Goal: Task Accomplishment & Management: Complete application form

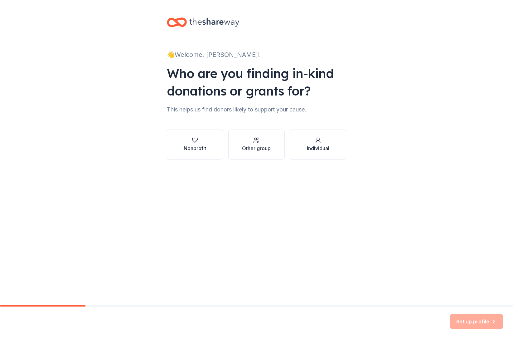
click at [192, 151] on div "Nonprofit" at bounding box center [195, 148] width 22 height 7
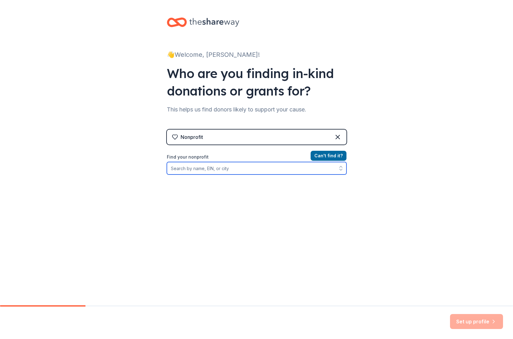
click at [197, 170] on input "Find your nonprofit" at bounding box center [257, 168] width 180 height 12
type input "College Hill PTO"
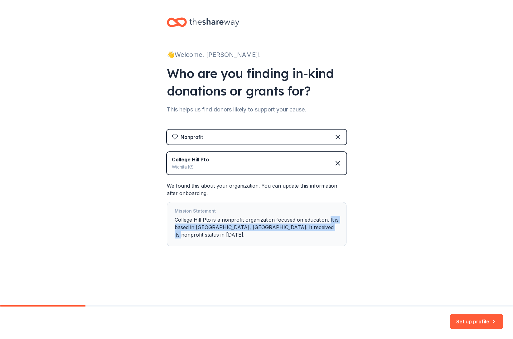
drag, startPoint x: 329, startPoint y: 220, endPoint x: 335, endPoint y: 231, distance: 12.6
click at [335, 231] on div "Mission Statement College Hill Pto is a nonprofit organization focused on educa…" at bounding box center [257, 224] width 164 height 34
click at [208, 219] on div "Mission Statement College Hill Pto is a nonprofit organization focused on educa…" at bounding box center [257, 224] width 164 height 34
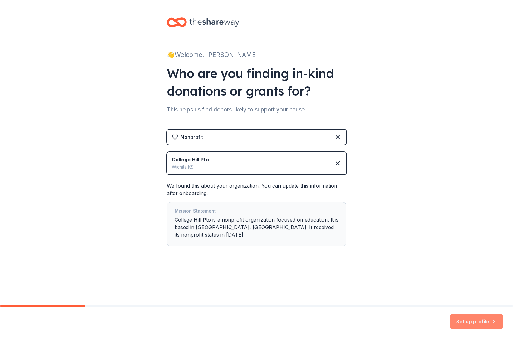
click at [472, 322] on button "Set up profile" at bounding box center [476, 321] width 53 height 15
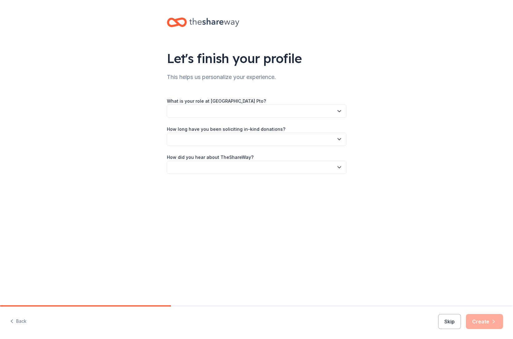
click at [226, 112] on button "button" at bounding box center [257, 111] width 180 height 13
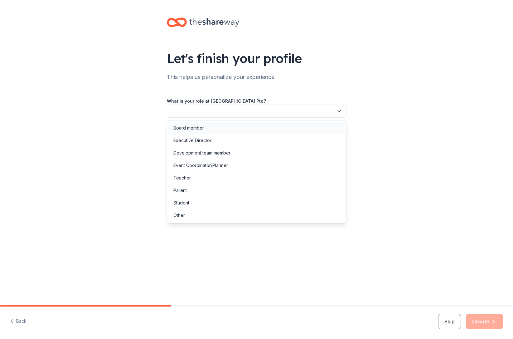
click at [228, 131] on div "Board member" at bounding box center [257, 128] width 177 height 12
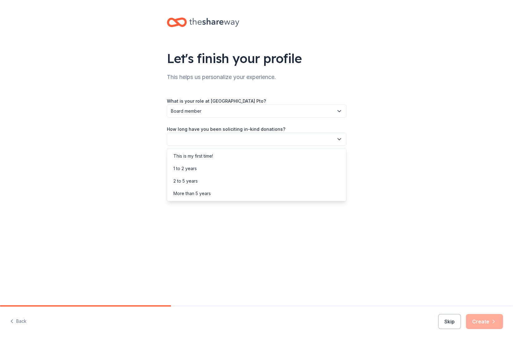
click at [226, 141] on button "button" at bounding box center [257, 139] width 180 height 13
click at [223, 179] on div "2 to 5 years" at bounding box center [257, 181] width 177 height 12
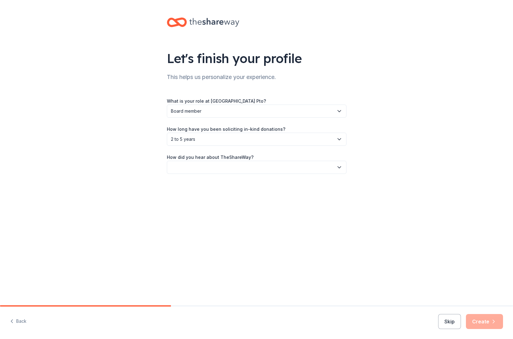
click at [223, 163] on button "button" at bounding box center [257, 167] width 180 height 13
click at [219, 199] on div "Online search" at bounding box center [257, 196] width 177 height 12
click at [486, 323] on button "Create" at bounding box center [484, 321] width 37 height 15
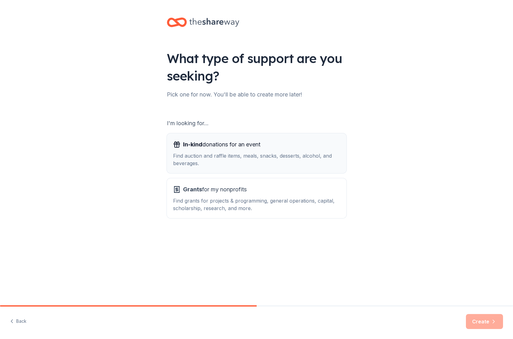
click at [207, 160] on div "Find auction and raffle items, meals, snacks, desserts, alcohol, and beverages." at bounding box center [256, 159] width 167 height 15
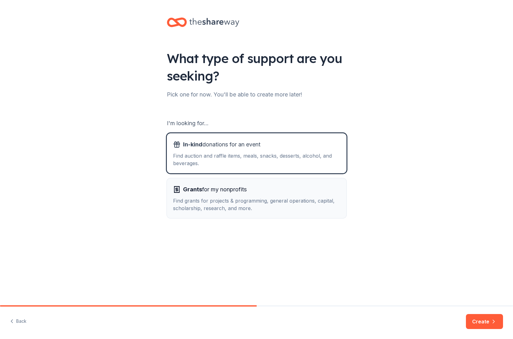
click at [213, 202] on div "Find grants for projects & programming, general operations, capital, scholarshi…" at bounding box center [256, 204] width 167 height 15
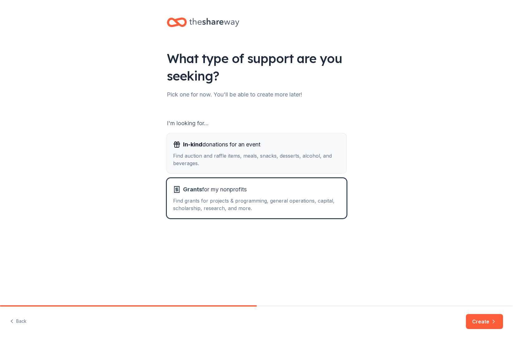
click at [276, 142] on div "In-kind donations for an event" at bounding box center [256, 145] width 167 height 10
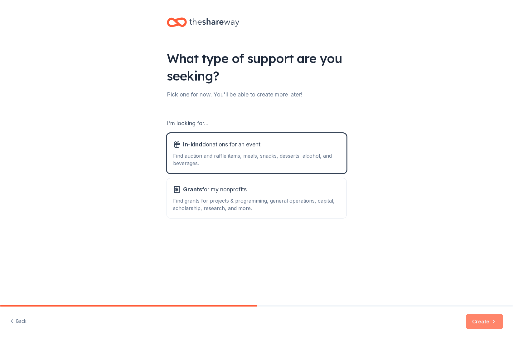
click at [483, 322] on button "Create" at bounding box center [484, 321] width 37 height 15
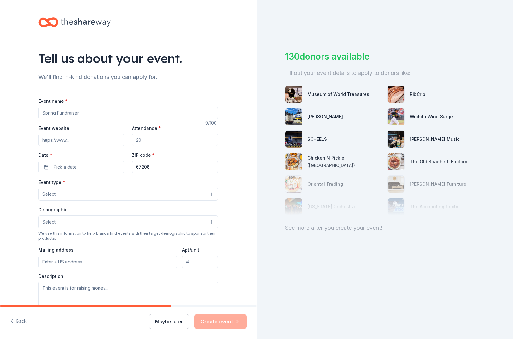
click at [107, 112] on input "Event name *" at bounding box center [128, 113] width 180 height 12
type input "R"
type input "Boogie on the Blacktop: Raffle Basket Fundraiser"
type input "200"
click at [48, 169] on button "Pick a date" at bounding box center [81, 167] width 86 height 12
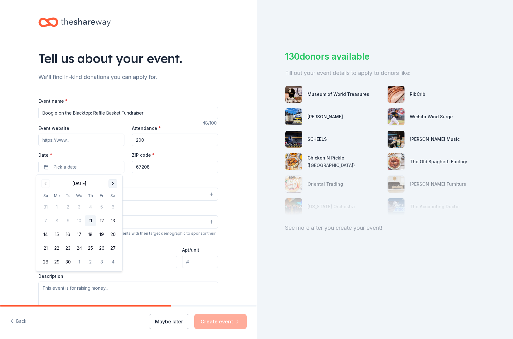
click at [111, 184] on button "Go to next month" at bounding box center [113, 183] width 9 height 9
click at [68, 247] on button "21" at bounding box center [67, 248] width 11 height 11
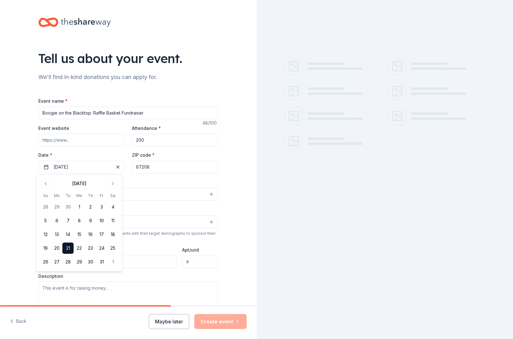
click at [155, 183] on div "Event type * Select" at bounding box center [128, 189] width 180 height 23
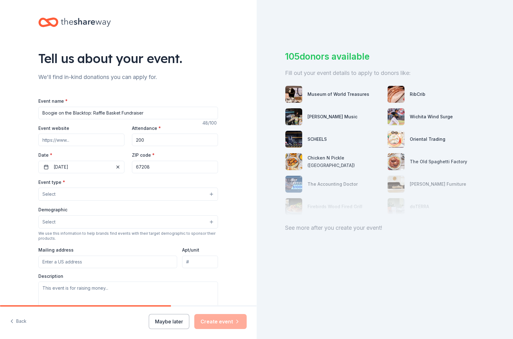
click at [80, 192] on button "Select" at bounding box center [128, 194] width 180 height 13
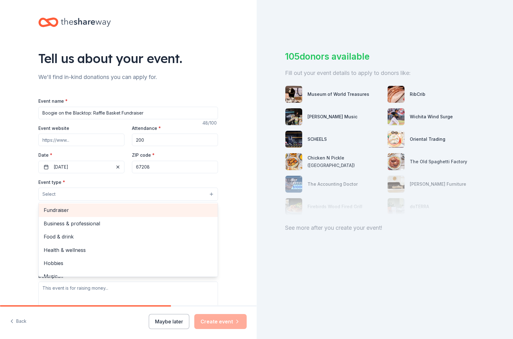
click at [82, 212] on span "Fundraiser" at bounding box center [128, 210] width 169 height 8
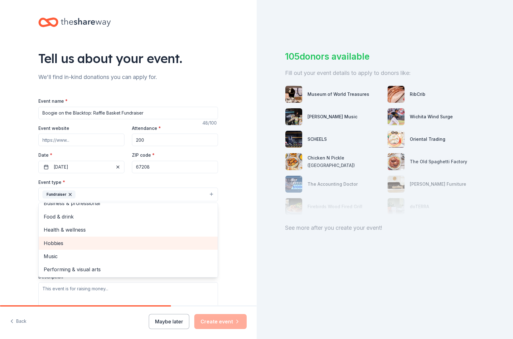
scroll to position [83, 0]
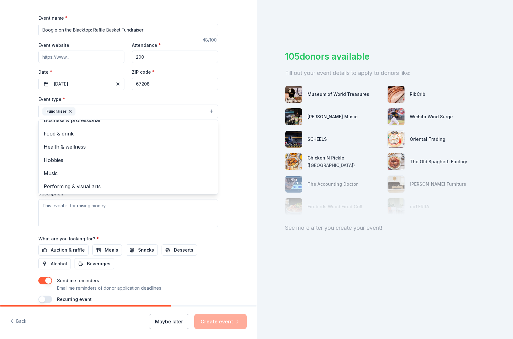
click at [15, 176] on div "Tell us about your event. We'll find in-kind donations you can apply for. Event…" at bounding box center [128, 125] width 257 height 416
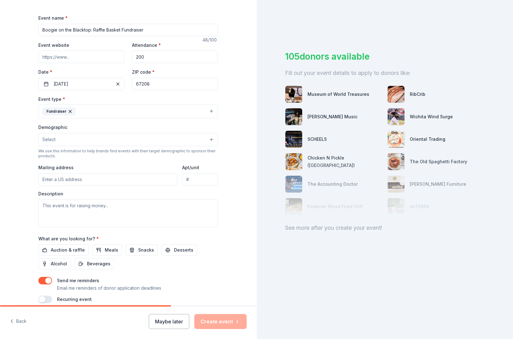
click at [74, 142] on button "Select" at bounding box center [128, 139] width 180 height 13
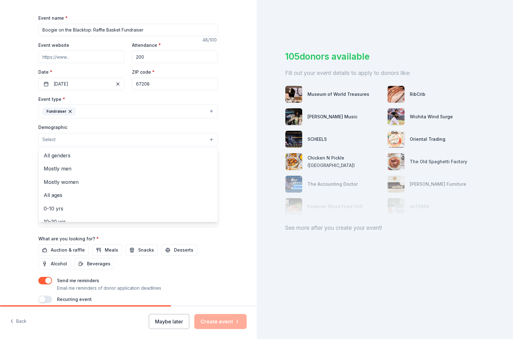
scroll to position [0, 0]
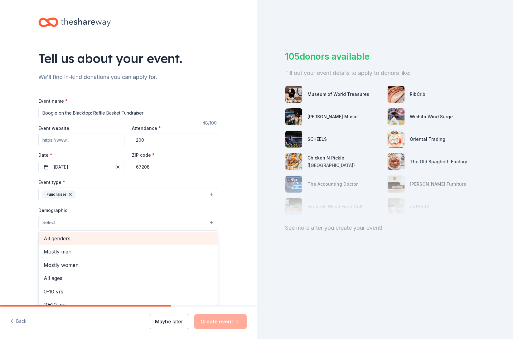
click at [68, 240] on span "All genders" at bounding box center [128, 238] width 169 height 8
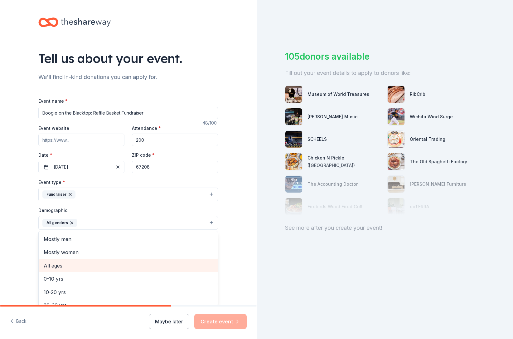
click at [69, 262] on span "All ages" at bounding box center [128, 266] width 169 height 8
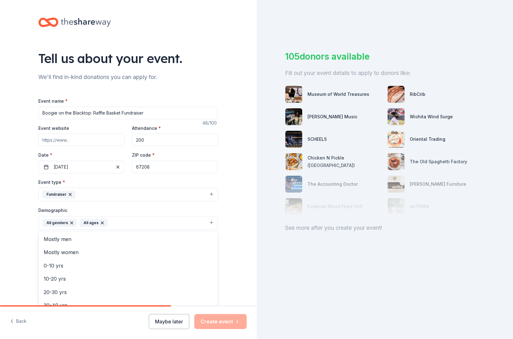
click at [15, 227] on div "Tell us about your event. We'll find in-kind donations you can apply for. Event…" at bounding box center [128, 208] width 257 height 417
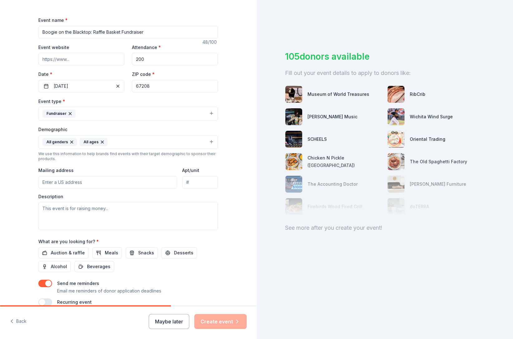
scroll to position [111, 0]
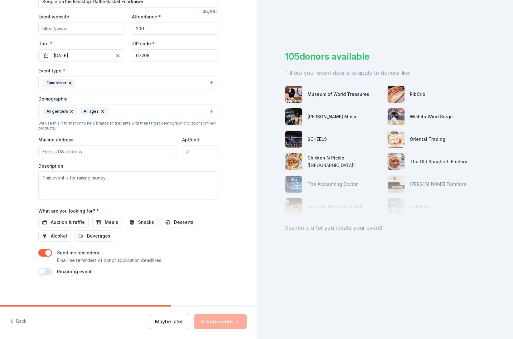
click at [80, 154] on input "Mailing address" at bounding box center [107, 151] width 139 height 12
type input "211 North Clifton Avenue, Wichita, KS, 67208"
click at [74, 180] on textarea at bounding box center [128, 185] width 180 height 28
type textarea "T"
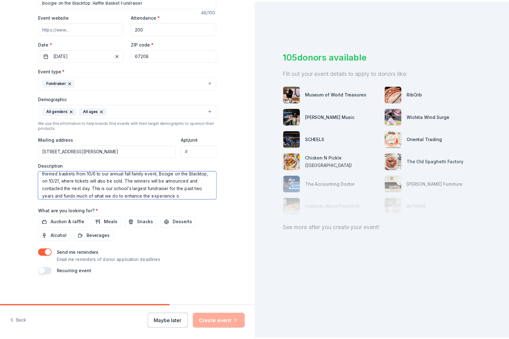
scroll to position [19, 0]
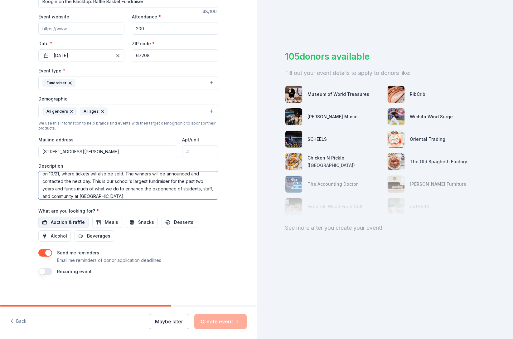
type textarea "We are hosting a raffle basket fundraiser where students sell $1 raffle tickets…"
click at [72, 222] on span "Auction & raffle" at bounding box center [68, 222] width 34 height 7
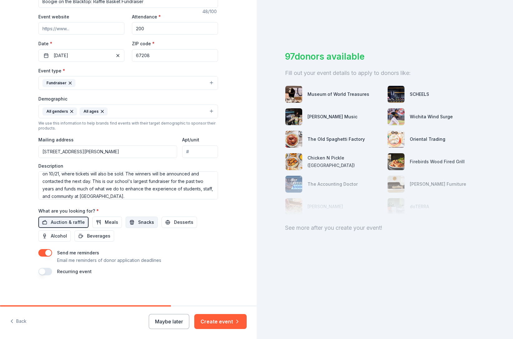
click at [150, 222] on button "Snacks" at bounding box center [142, 222] width 32 height 11
click at [140, 224] on span "Snacks" at bounding box center [146, 222] width 16 height 7
click at [231, 325] on button "Create event" at bounding box center [220, 321] width 52 height 15
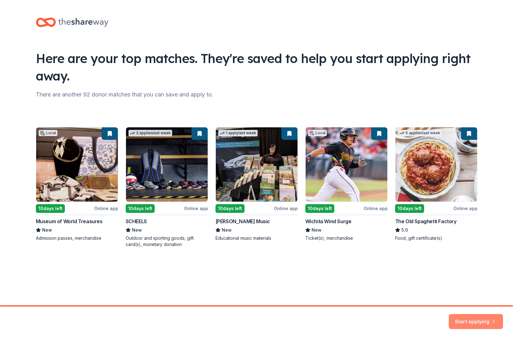
click at [484, 320] on button "Start applying" at bounding box center [476, 319] width 54 height 15
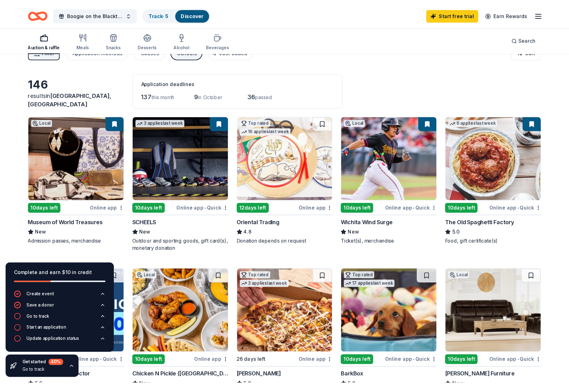
scroll to position [10, 0]
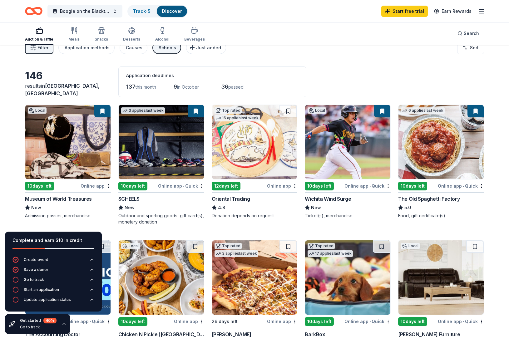
click at [76, 148] on img at bounding box center [67, 142] width 85 height 74
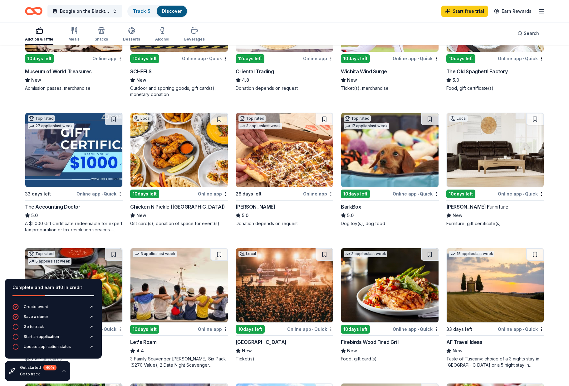
scroll to position [189, 0]
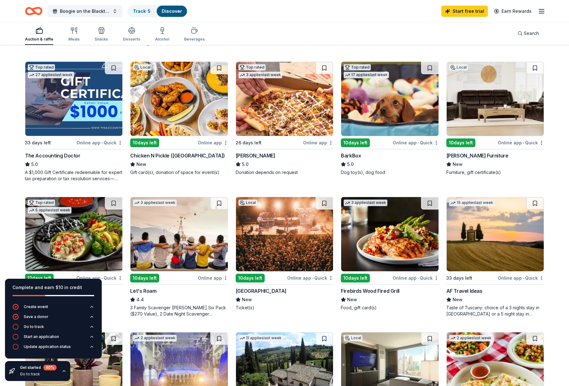
click at [383, 117] on img at bounding box center [389, 99] width 97 height 74
click at [273, 114] on img at bounding box center [284, 99] width 97 height 74
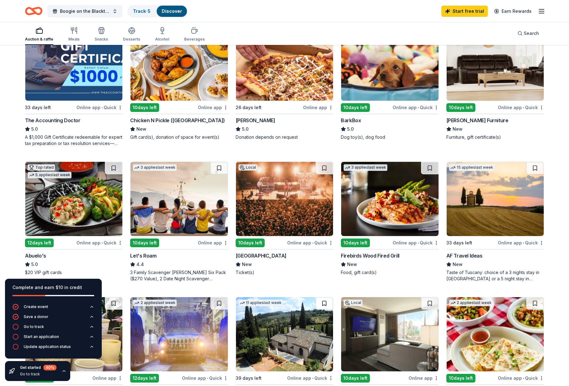
scroll to position [42, 0]
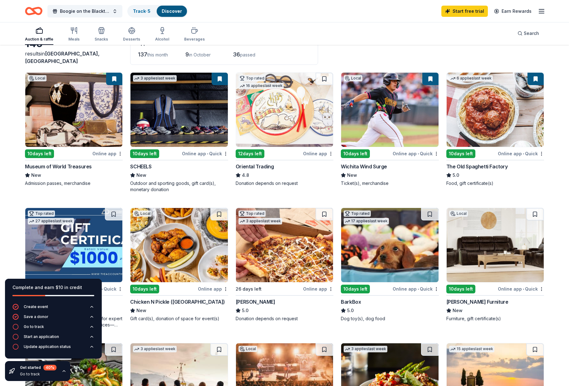
click at [32, 10] on icon "Home" at bounding box center [37, 11] width 10 height 6
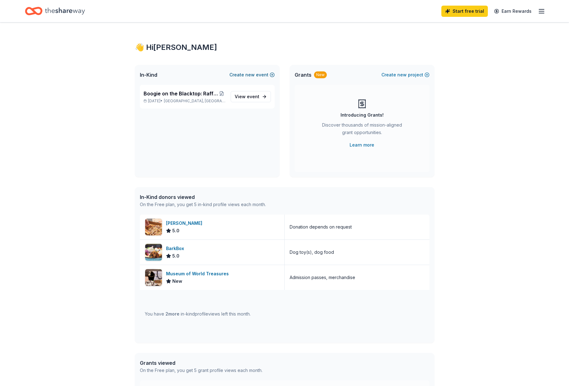
click at [258, 76] on button "Create new event" at bounding box center [251, 74] width 45 height 7
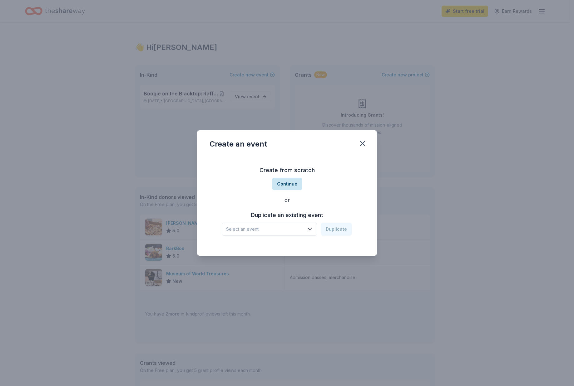
click at [291, 185] on button "Continue" at bounding box center [287, 184] width 30 height 12
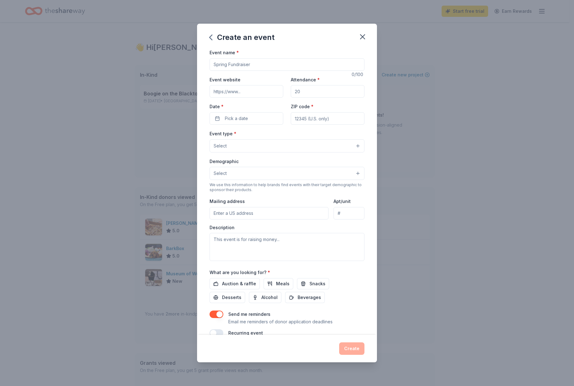
click at [241, 66] on input "Event name *" at bounding box center [286, 64] width 155 height 12
type input "Punctual Parents"
type input "315"
click at [232, 113] on div "Date * Pick a date" at bounding box center [246, 114] width 74 height 22
click at [233, 115] on span "Pick a date" at bounding box center [236, 118] width 23 height 7
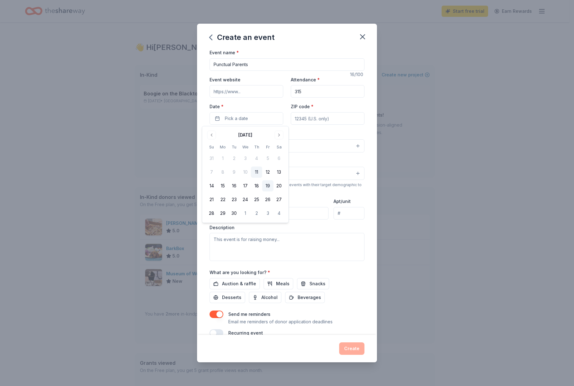
click at [267, 186] on button "19" at bounding box center [267, 185] width 11 height 11
click at [268, 188] on button "19" at bounding box center [267, 185] width 11 height 11
click at [267, 186] on button "19" at bounding box center [267, 185] width 11 height 11
click at [320, 116] on input "ZIP code *" at bounding box center [328, 118] width 74 height 12
type input "67208"
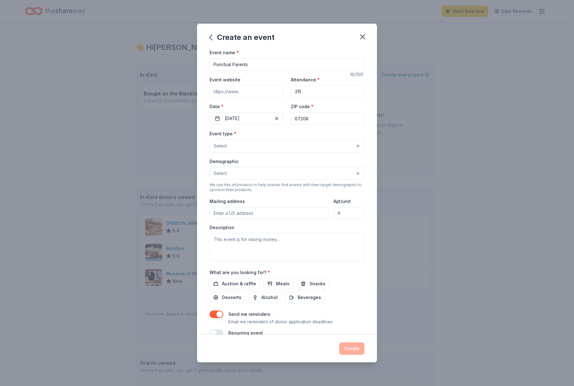
click at [287, 141] on button "Select" at bounding box center [286, 146] width 155 height 13
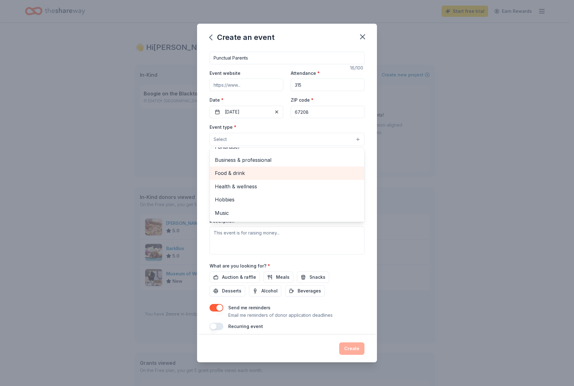
scroll to position [10, 0]
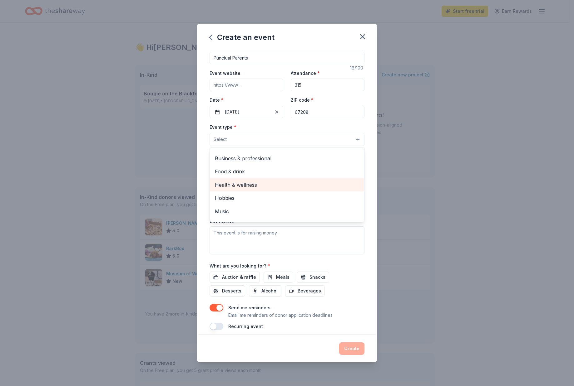
click at [278, 186] on span "Health & wellness" at bounding box center [287, 185] width 144 height 8
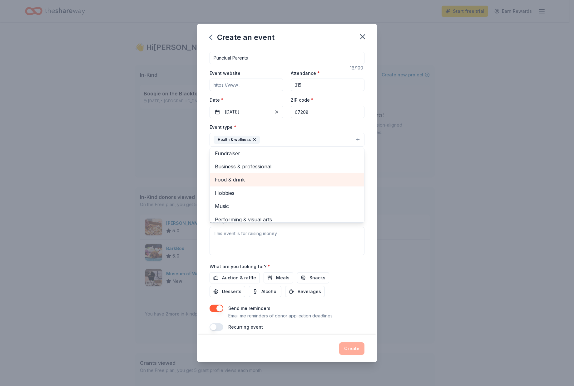
scroll to position [0, 0]
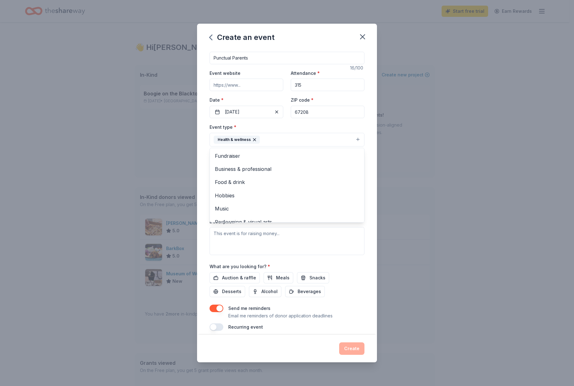
click at [201, 148] on div "Event name * Punctual Parents 16 /100 Event website Attendance * 315 Date * 09/…" at bounding box center [287, 192] width 180 height 286
click at [243, 140] on div "Health & wellness" at bounding box center [237, 140] width 46 height 8
click at [254, 140] on icon "button" at bounding box center [254, 139] width 5 height 5
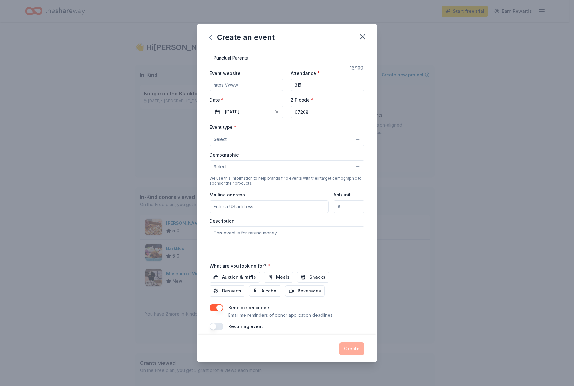
click at [253, 141] on button "Select" at bounding box center [286, 139] width 155 height 13
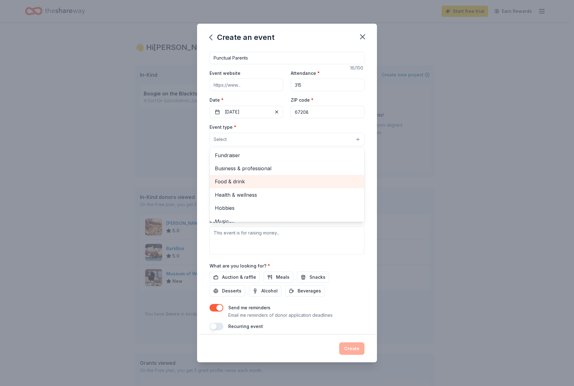
click at [234, 182] on span "Food & drink" at bounding box center [287, 182] width 144 height 8
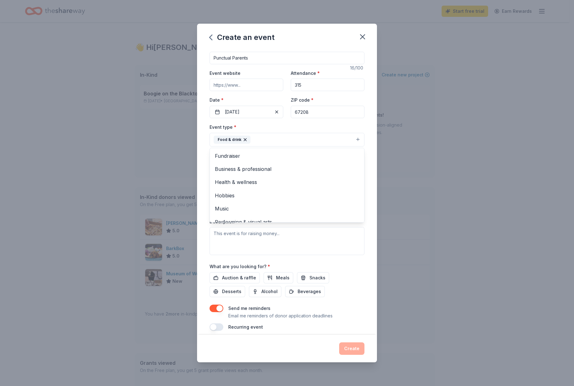
click at [202, 162] on div "Event name * Punctual Parents 16 /100 Event website Attendance * 315 Date * 09/…" at bounding box center [287, 192] width 180 height 286
click at [239, 166] on button "Select" at bounding box center [286, 167] width 155 height 13
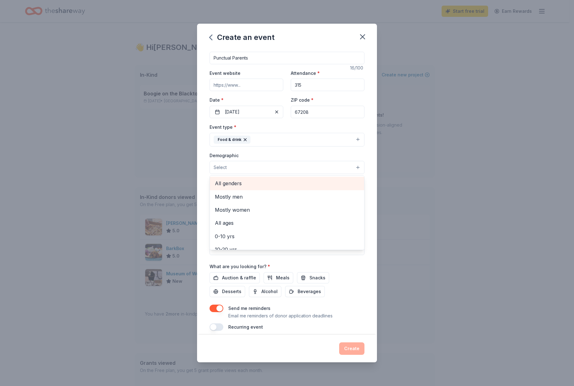
click at [245, 186] on span "All genders" at bounding box center [287, 183] width 144 height 8
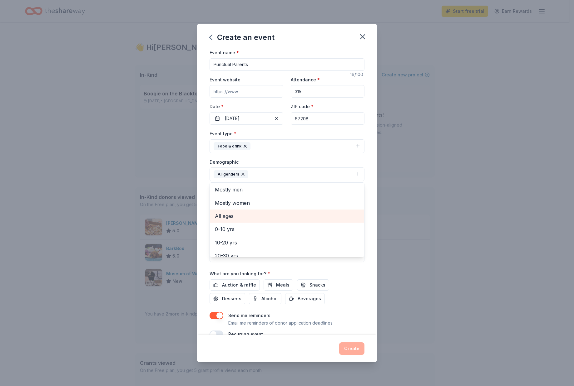
scroll to position [1, 0]
click at [237, 211] on div "All ages" at bounding box center [287, 215] width 154 height 13
click at [206, 193] on div "Event name * Punctual Parents 16 /100 Event website Attendance * 315 Date * 09/…" at bounding box center [287, 192] width 180 height 286
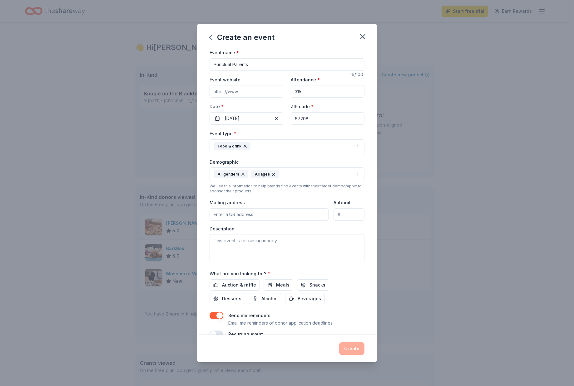
click at [237, 215] on input "Mailing address" at bounding box center [268, 215] width 119 height 12
click at [253, 247] on textarea at bounding box center [286, 248] width 155 height 28
click at [263, 218] on input "211 N CLIFTON AVE" at bounding box center [268, 215] width 119 height 12
type input "211 North Clifton Avenue, Wichita, KS, 67208"
click at [248, 244] on textarea at bounding box center [286, 248] width 155 height 28
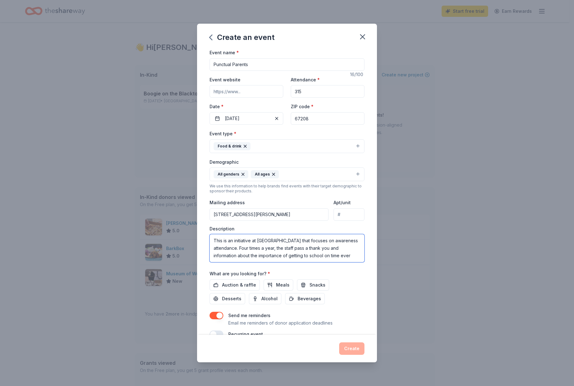
scroll to position [4, 0]
click at [334, 245] on textarea "This is an initiative at College Hill Elementary School that focuses on awarene…" at bounding box center [286, 248] width 155 height 28
click at [238, 252] on textarea "This is an initiative at College Hill Elementary School that focuses on awarene…" at bounding box center [286, 248] width 155 height 28
click at [341, 258] on textarea "This is an initiative at College Hill Elementary School that focuses on awarene…" at bounding box center [286, 248] width 155 height 28
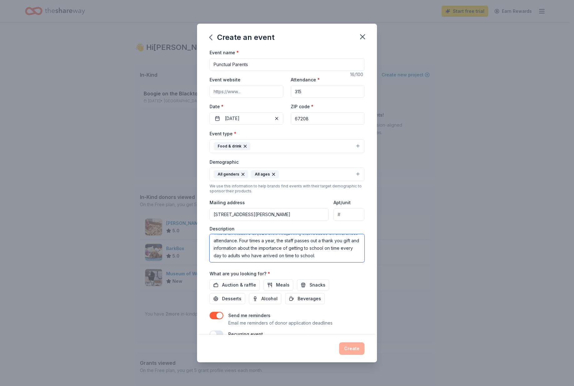
click at [305, 238] on textarea "This is an initiative at College Hill Elementary School that focuses on awarene…" at bounding box center [286, 248] width 155 height 28
click at [292, 259] on textarea "This is an initiative at College Hill Elementary School that focuses on awarene…" at bounding box center [286, 248] width 155 height 28
type textarea "This is an initiative at College Hill Elementary School that focuses on awarene…"
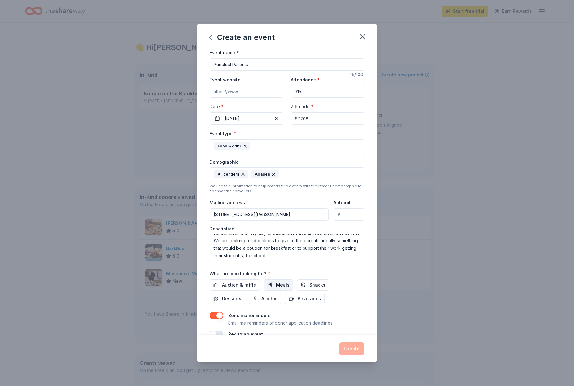
click at [274, 286] on button "Meals" at bounding box center [278, 285] width 30 height 11
click at [302, 287] on button "Snacks" at bounding box center [313, 285] width 32 height 11
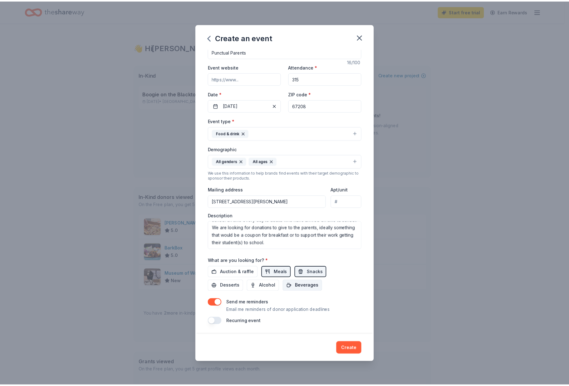
scroll to position [13, 0]
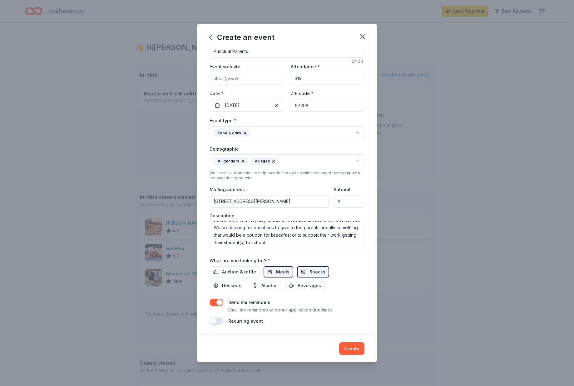
click at [223, 303] on button "button" at bounding box center [216, 302] width 14 height 7
click at [358, 339] on button "Create" at bounding box center [351, 349] width 25 height 12
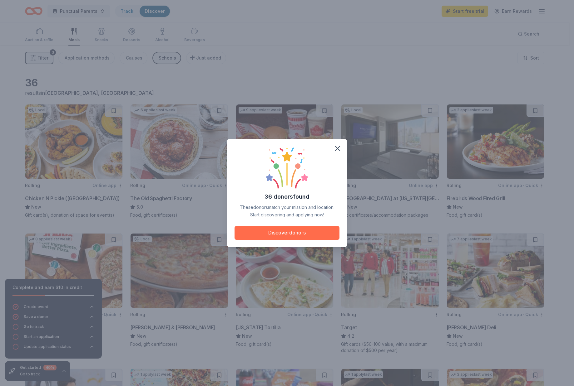
click at [312, 235] on button "Discover donors" at bounding box center [286, 233] width 105 height 14
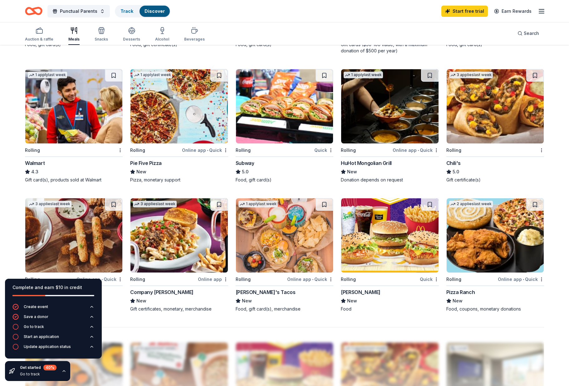
scroll to position [330, 0]
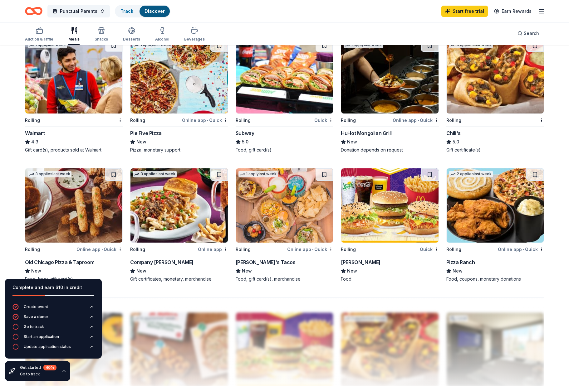
click at [380, 214] on img at bounding box center [389, 206] width 97 height 74
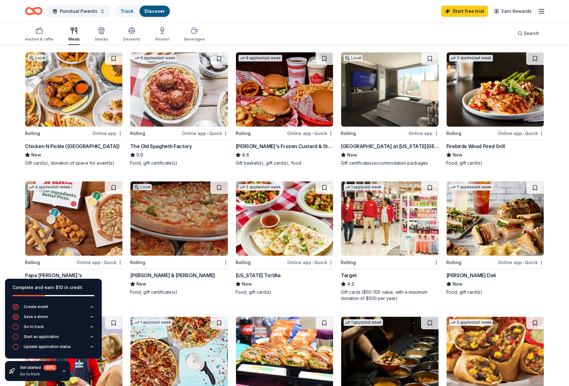
scroll to position [0, 0]
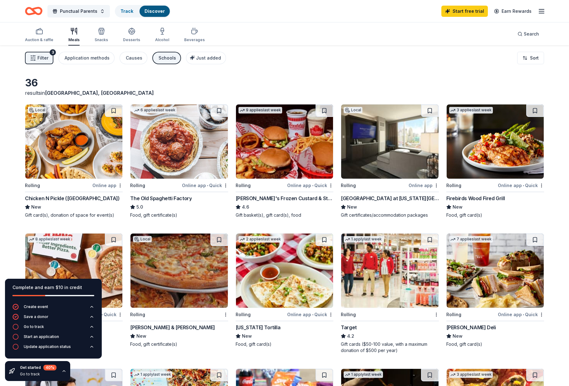
click at [284, 139] on img at bounding box center [284, 142] width 97 height 74
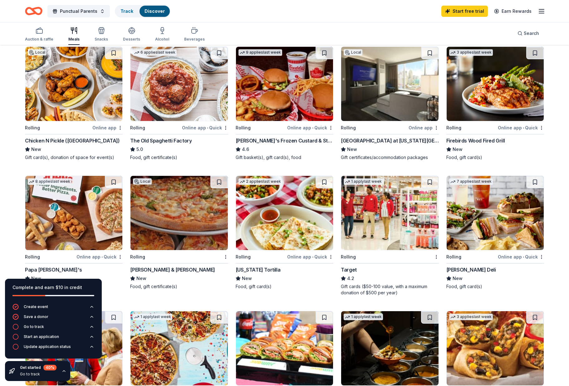
scroll to position [108, 0]
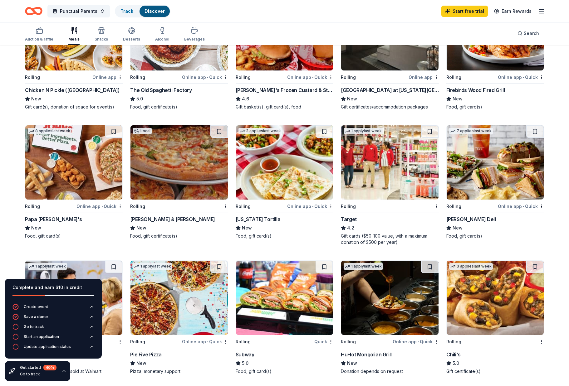
click at [83, 167] on img at bounding box center [73, 162] width 97 height 74
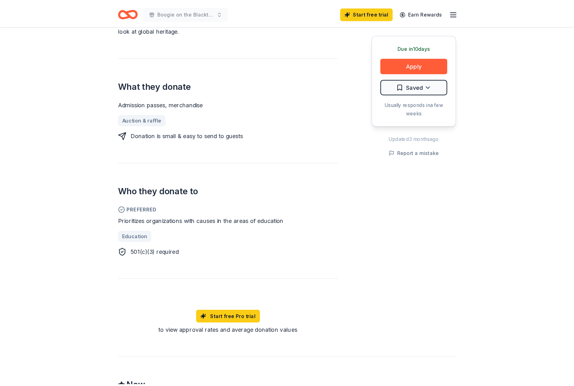
scroll to position [208, 0]
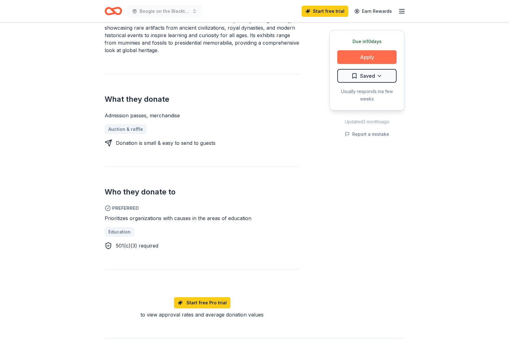
click at [368, 56] on button "Apply" at bounding box center [366, 57] width 59 height 14
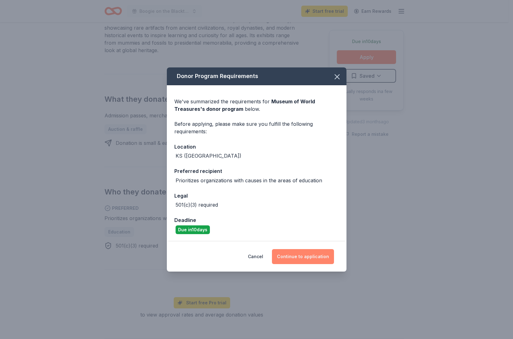
click at [311, 255] on button "Continue to application" at bounding box center [303, 256] width 62 height 15
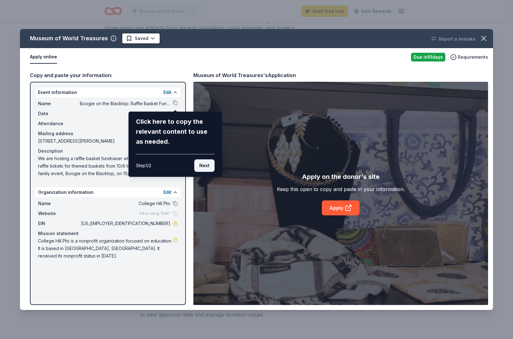
click at [207, 166] on button "Next" at bounding box center [204, 166] width 20 height 12
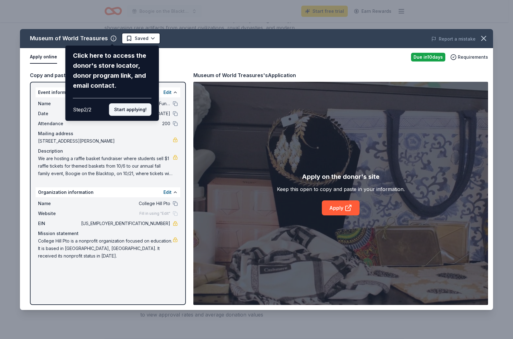
click at [132, 111] on button "Start applying!" at bounding box center [130, 109] width 42 height 12
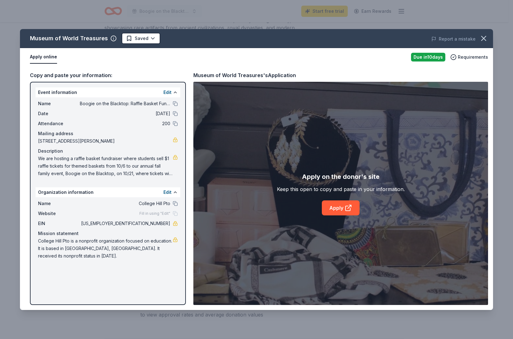
click at [47, 56] on button "Apply online" at bounding box center [43, 57] width 27 height 13
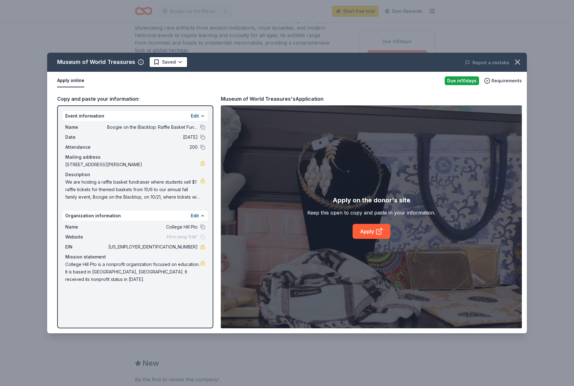
click at [61, 83] on button "Apply online" at bounding box center [70, 80] width 27 height 13
click at [132, 118] on div "Event information Edit" at bounding box center [135, 116] width 145 height 10
click at [194, 114] on button "Edit" at bounding box center [195, 115] width 8 height 7
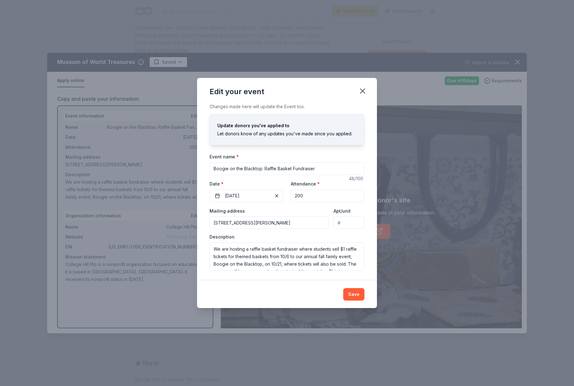
click at [364, 87] on icon "button" at bounding box center [362, 91] width 9 height 9
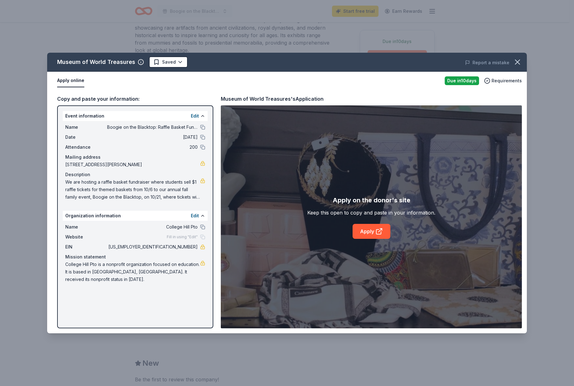
click at [150, 288] on div "Event information Edit Name Boogie on the Blacktop: Raffle Basket Fundraiser Da…" at bounding box center [135, 217] width 156 height 223
click at [111, 261] on span "College Hill Pto is a nonprofit organization focused on education. It is based …" at bounding box center [132, 272] width 135 height 22
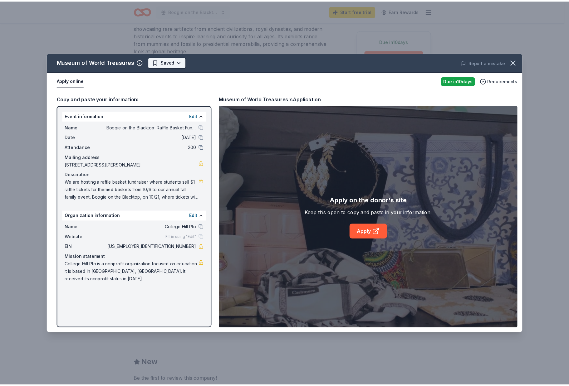
scroll to position [0, 0]
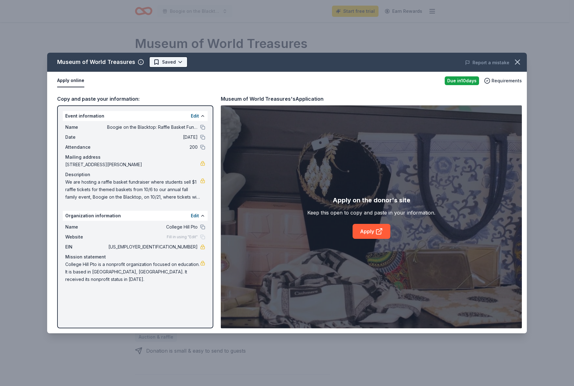
click at [180, 61] on html "Boogie on the Blacktop: Raffle Basket Fundraiser Start free trial Earn Rewards …" at bounding box center [287, 193] width 574 height 386
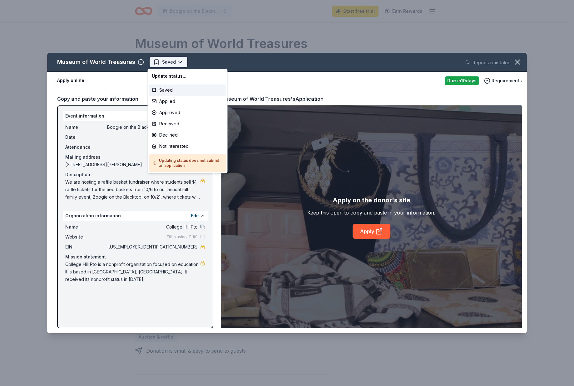
click at [180, 61] on html "Boogie on the Blacktop: Raffle Basket Fundraiser Start free trial Earn Rewards …" at bounding box center [287, 193] width 574 height 386
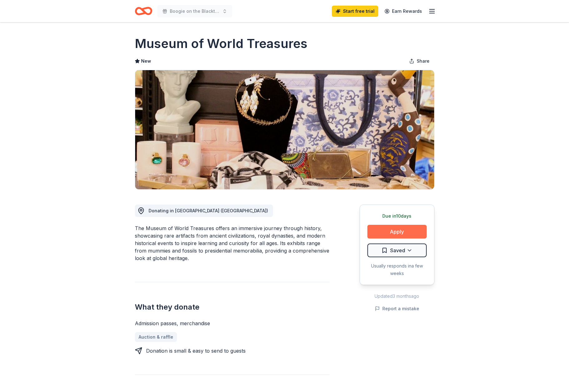
click at [407, 230] on button "Apply" at bounding box center [396, 232] width 59 height 14
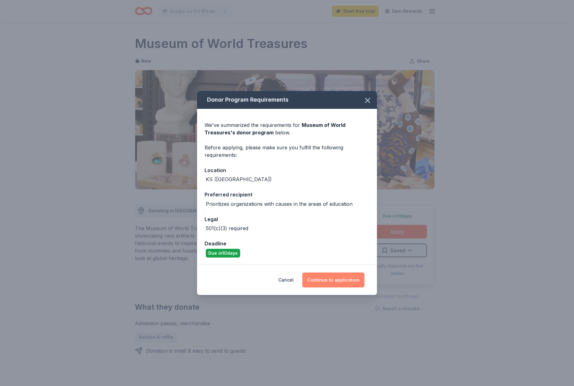
click at [333, 280] on button "Continue to application" at bounding box center [333, 280] width 62 height 15
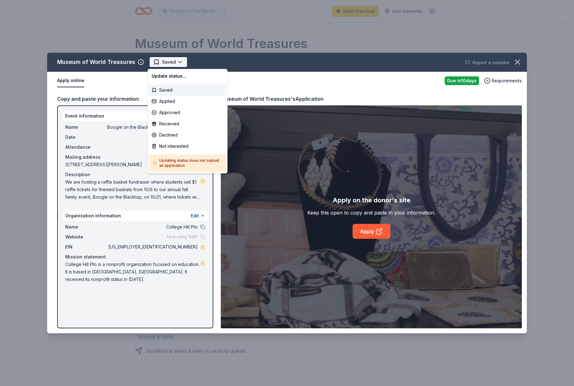
click at [178, 63] on html "Boogie on the Blacktop: Raffle Basket Fundraiser Start free trial Earn Rewards …" at bounding box center [287, 193] width 574 height 386
click at [123, 95] on html "Boogie on the Blacktop: Raffle Basket Fundraiser Start free trial Earn Rewards …" at bounding box center [287, 193] width 574 height 386
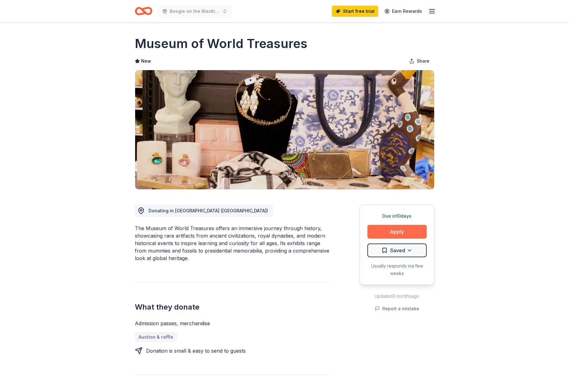
click at [406, 234] on button "Apply" at bounding box center [396, 232] width 59 height 14
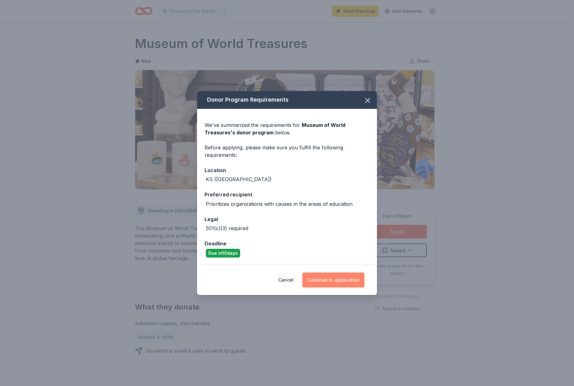
click at [338, 281] on button "Continue to application" at bounding box center [333, 280] width 62 height 15
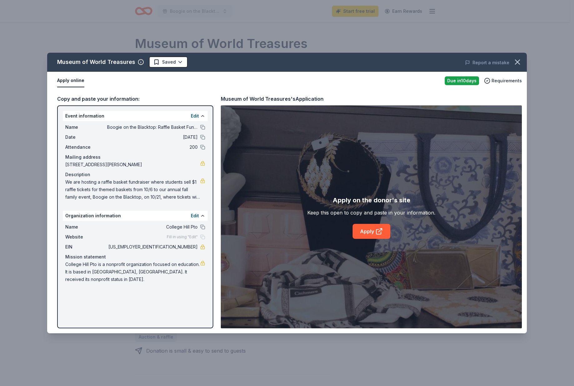
click at [71, 81] on button "Apply online" at bounding box center [70, 80] width 27 height 13
click at [96, 134] on span "Date" at bounding box center [86, 137] width 42 height 7
drag, startPoint x: 63, startPoint y: 115, endPoint x: 156, endPoint y: 302, distance: 209.3
click at [157, 303] on div "Event information Edit Name Boogie on the Blacktop: Raffle Basket Fundraiser Da…" at bounding box center [135, 217] width 156 height 223
click at [162, 258] on div "Mission statement" at bounding box center [135, 256] width 140 height 7
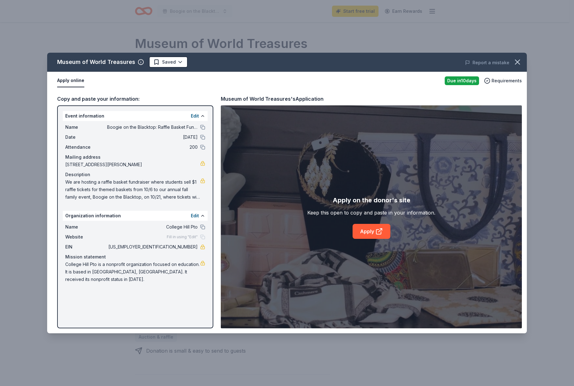
click at [463, 80] on div "Due in 10 days" at bounding box center [462, 80] width 34 height 9
click at [492, 81] on div "Requirements" at bounding box center [503, 80] width 38 height 7
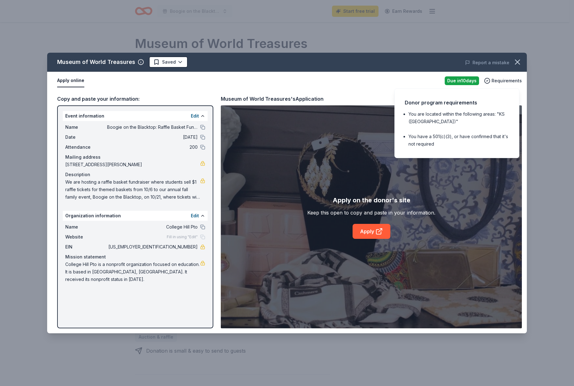
drag, startPoint x: 492, startPoint y: 81, endPoint x: 415, endPoint y: 148, distance: 101.5
click at [492, 81] on div "Requirements" at bounding box center [503, 80] width 38 height 7
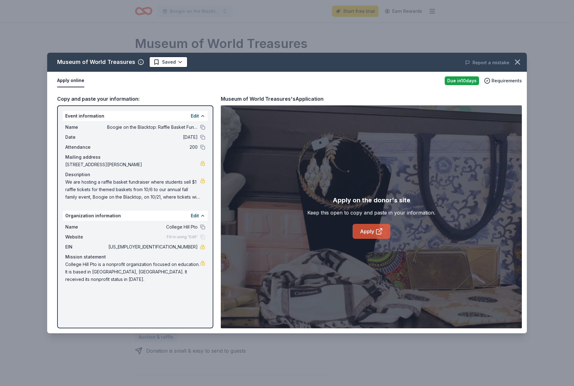
click at [366, 235] on link "Apply" at bounding box center [371, 231] width 38 height 15
click at [34, 33] on div "Museum of World Treasures Saved Report a mistake Apply online Due in 10 days Re…" at bounding box center [287, 193] width 574 height 386
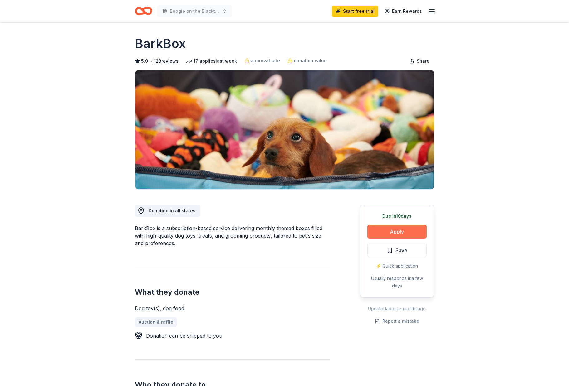
click at [395, 236] on button "Apply" at bounding box center [396, 232] width 59 height 14
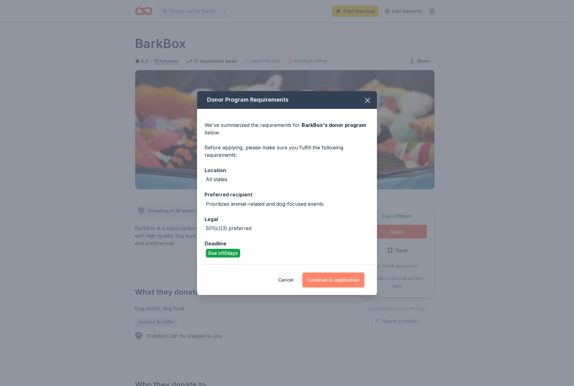
click at [338, 280] on button "Continue to application" at bounding box center [333, 280] width 62 height 15
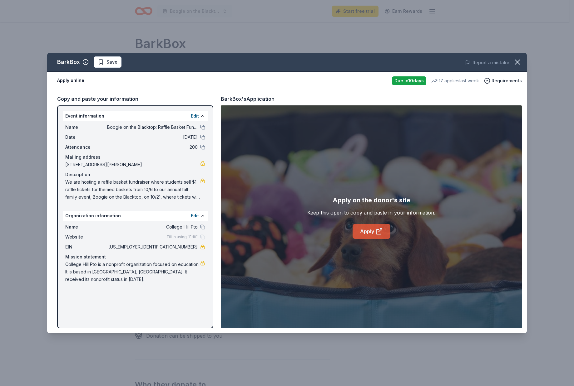
click at [371, 231] on link "Apply" at bounding box center [371, 231] width 38 height 15
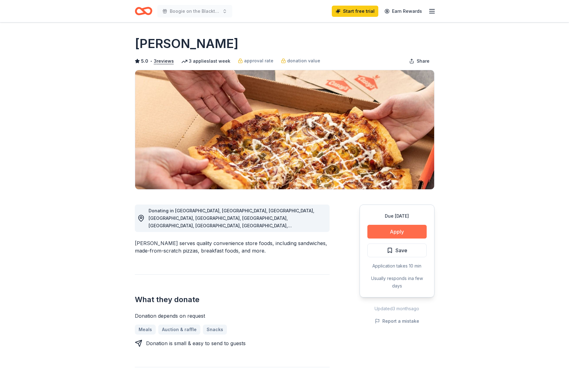
click at [390, 235] on button "Apply" at bounding box center [396, 232] width 59 height 14
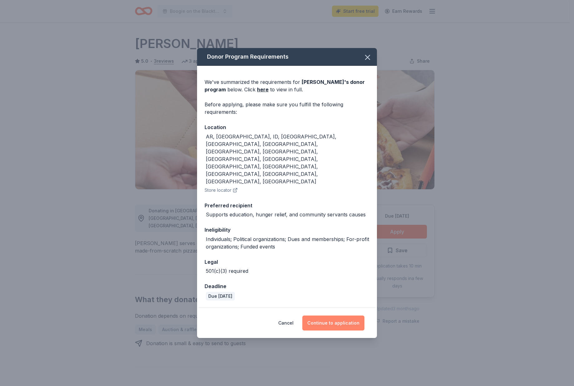
click at [327, 316] on button "Continue to application" at bounding box center [333, 323] width 62 height 15
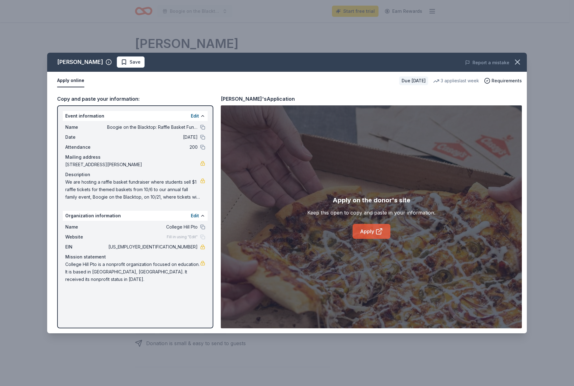
click at [377, 231] on icon at bounding box center [378, 231] width 7 height 7
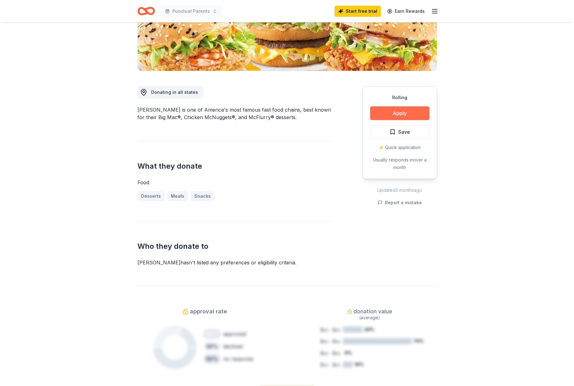
scroll to position [119, 0]
click at [395, 114] on button "Apply" at bounding box center [396, 113] width 59 height 14
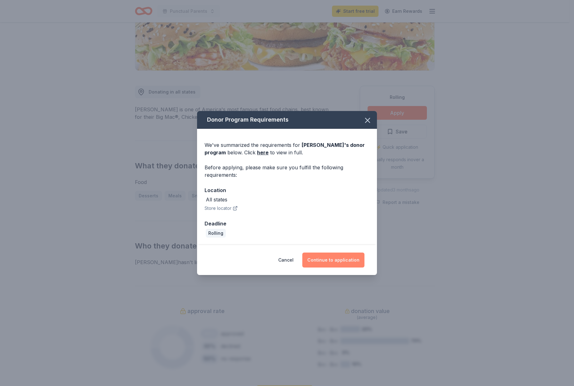
click at [333, 258] on button "Continue to application" at bounding box center [333, 260] width 62 height 15
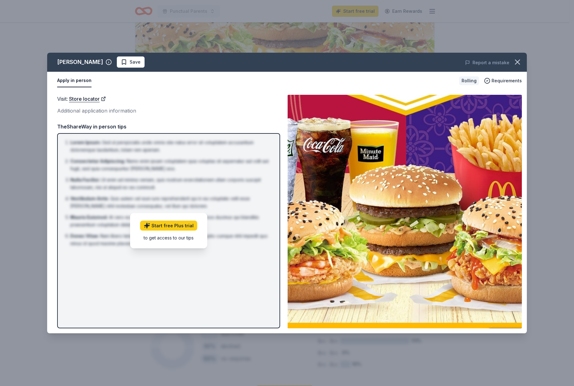
click at [339, 162] on img at bounding box center [404, 212] width 234 height 234
click at [89, 98] on link "Store locator" at bounding box center [87, 99] width 37 height 8
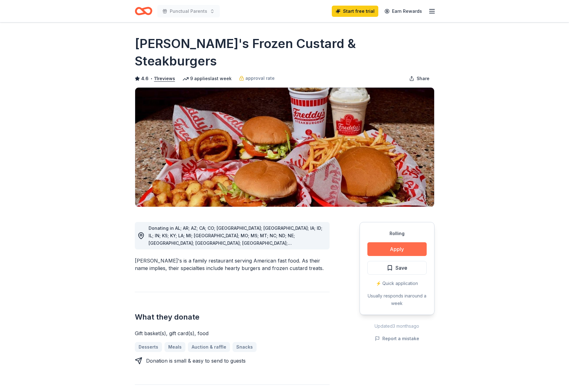
click at [400, 243] on button "Apply" at bounding box center [396, 250] width 59 height 14
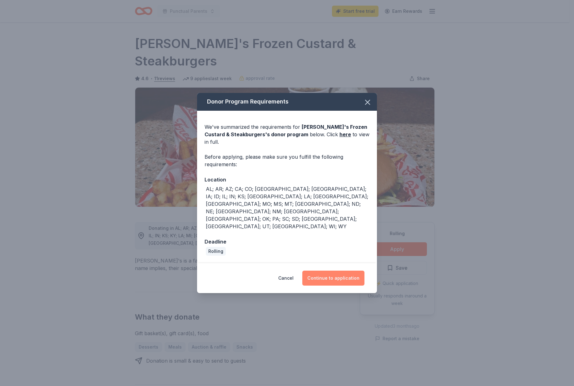
click at [327, 271] on button "Continue to application" at bounding box center [333, 278] width 62 height 15
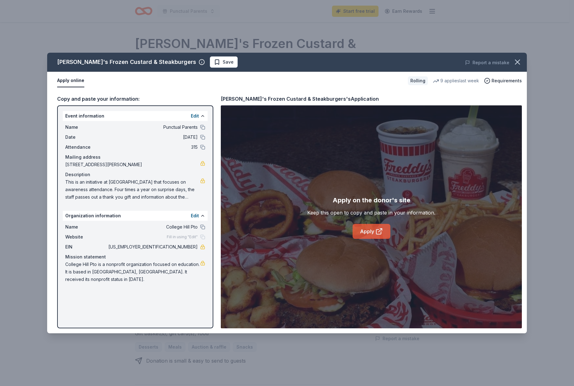
click at [377, 234] on icon at bounding box center [378, 232] width 5 height 5
click at [411, 36] on div "Freddy's Frozen Custard & Steakburgers Save Report a mistake Apply online Rolli…" at bounding box center [287, 193] width 574 height 386
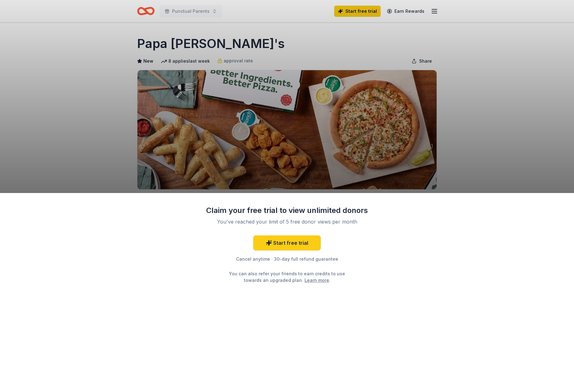
click at [310, 168] on div "Claim your free trial to view unlimited donors You've reached your limit of 5 f…" at bounding box center [287, 193] width 574 height 386
